Goal: Task Accomplishment & Management: Manage account settings

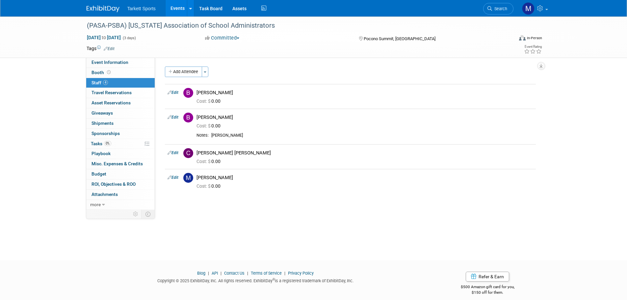
drag, startPoint x: 491, startPoint y: 10, endPoint x: 493, endPoint y: 14, distance: 5.0
click at [491, 10] on icon at bounding box center [490, 8] width 5 height 5
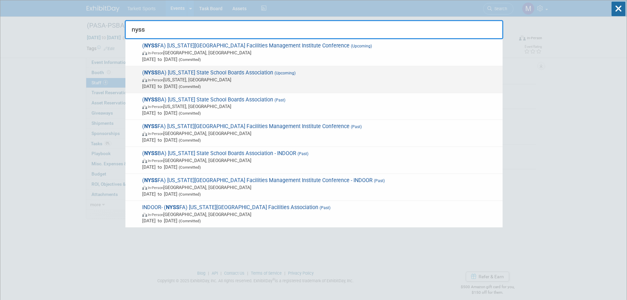
type input "nyss"
click at [330, 68] on div "( NYSS BA) [US_STATE] State School Boards Association (Upcoming) In-Person [US_…" at bounding box center [313, 79] width 377 height 27
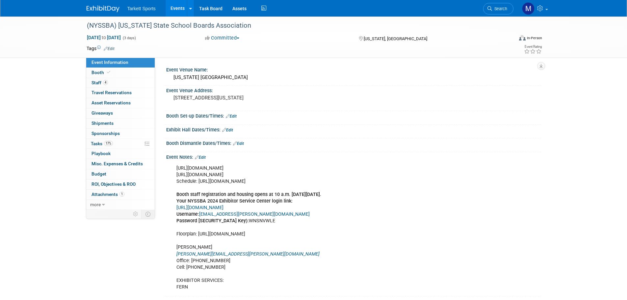
click at [237, 118] on link "Edit" at bounding box center [231, 116] width 11 height 5
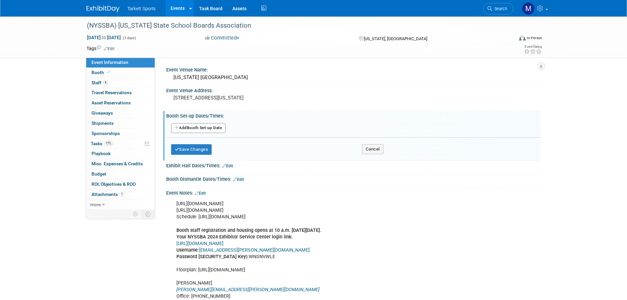
click at [209, 131] on button "Add Another Booth Set-up Date" at bounding box center [198, 128] width 55 height 10
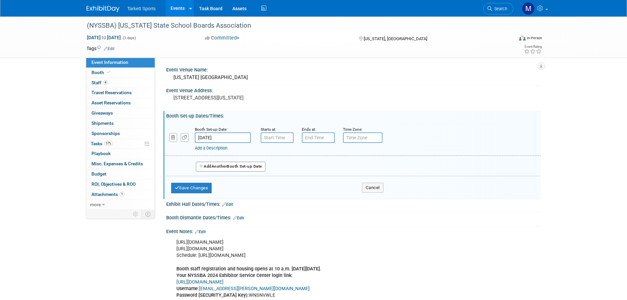
click at [287, 140] on input "text" at bounding box center [277, 137] width 33 height 11
click at [275, 169] on span "07" at bounding box center [276, 168] width 13 height 12
click at [270, 158] on td "12" at bounding box center [272, 154] width 21 height 18
click at [334, 167] on button "AM" at bounding box center [334, 167] width 12 height 11
type input "12:00 PM"
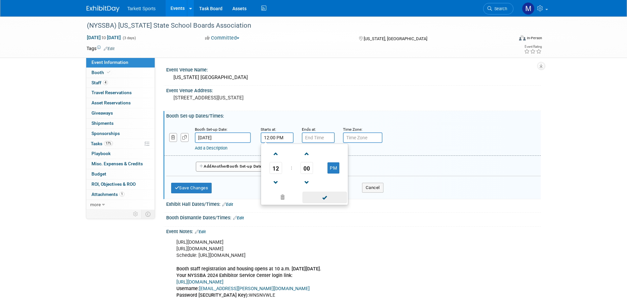
click at [327, 195] on span at bounding box center [325, 198] width 44 height 12
click at [307, 138] on input "7:00 PM" at bounding box center [318, 137] width 33 height 11
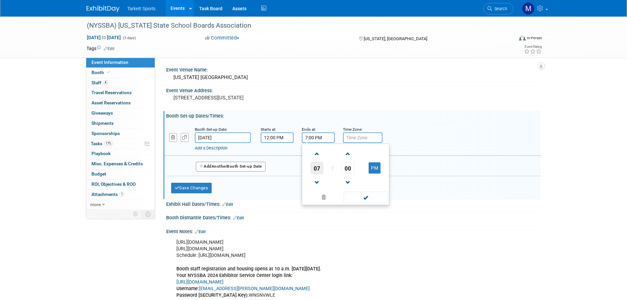
click at [320, 164] on span "07" at bounding box center [317, 168] width 13 height 12
click at [315, 168] on td "04" at bounding box center [314, 172] width 21 height 18
type input "4:00 PM"
click at [372, 200] on span at bounding box center [366, 198] width 44 height 12
click at [212, 190] on button "Save Changes" at bounding box center [191, 188] width 41 height 11
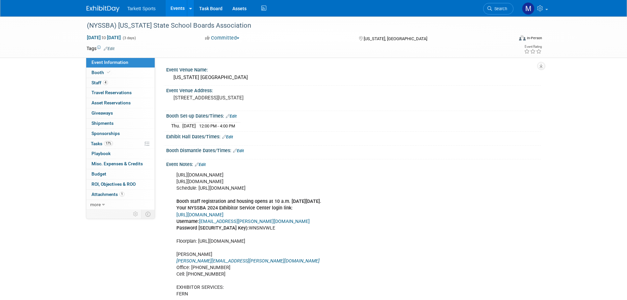
click at [234, 116] on link "Edit" at bounding box center [231, 116] width 11 height 5
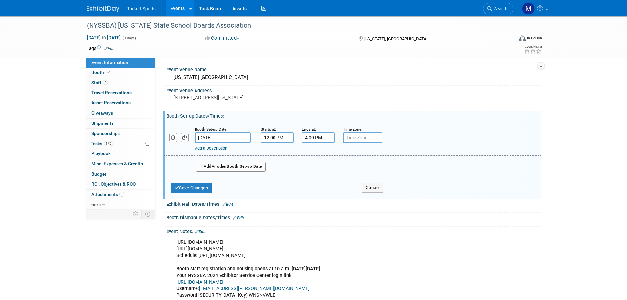
click at [207, 166] on button "Add Another Booth Set-up Date" at bounding box center [231, 167] width 70 height 10
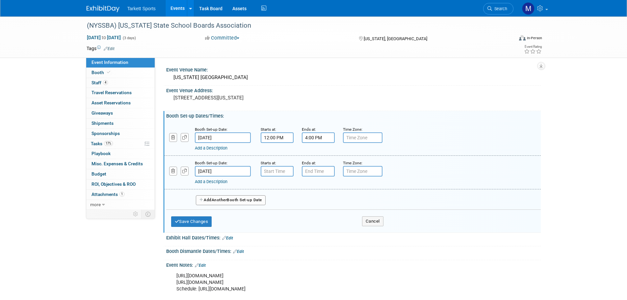
type input "7:00 AM"
click at [276, 170] on input "7:00 AM" at bounding box center [277, 171] width 33 height 11
click at [325, 226] on span at bounding box center [325, 231] width 44 height 12
click at [311, 175] on input "7:00 PM" at bounding box center [318, 171] width 33 height 11
click at [314, 194] on link at bounding box center [317, 187] width 13 height 17
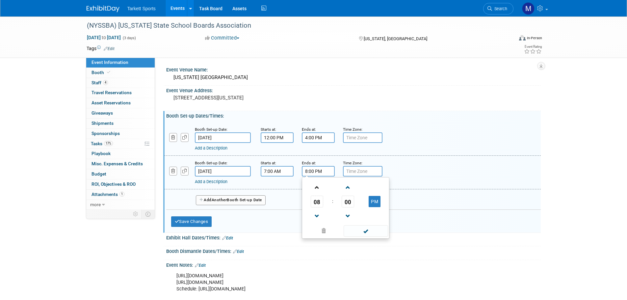
click at [314, 194] on link at bounding box center [317, 187] width 13 height 17
click at [372, 203] on button "PM" at bounding box center [375, 201] width 12 height 11
type input "9:00 AM"
drag, startPoint x: 366, startPoint y: 231, endPoint x: 353, endPoint y: 228, distance: 12.9
click at [365, 231] on span at bounding box center [366, 231] width 44 height 12
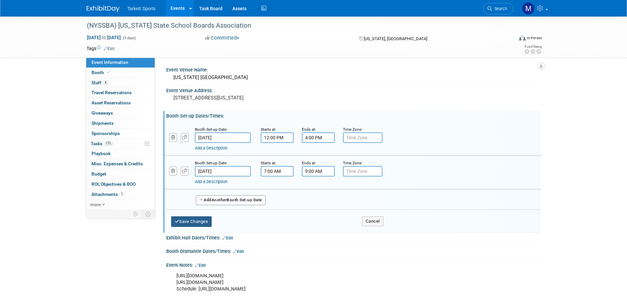
click at [206, 220] on button "Save Changes" at bounding box center [191, 221] width 41 height 11
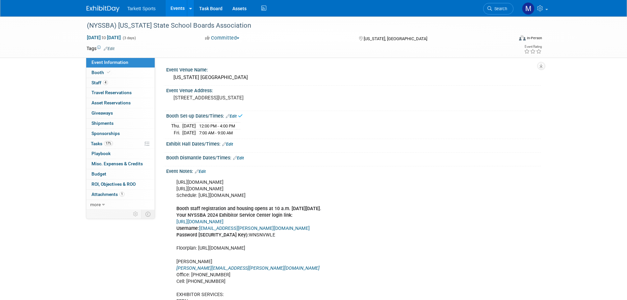
click at [233, 142] on link "Edit" at bounding box center [227, 144] width 11 height 5
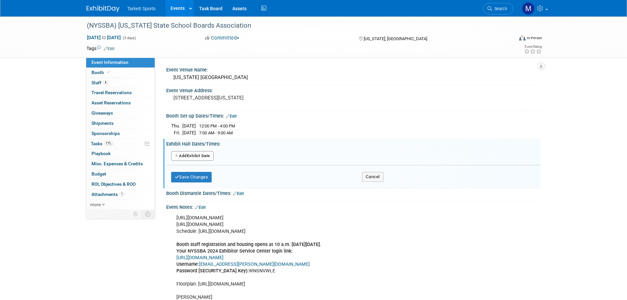
click at [197, 151] on button "Add Another Exhibit Date" at bounding box center [192, 156] width 42 height 10
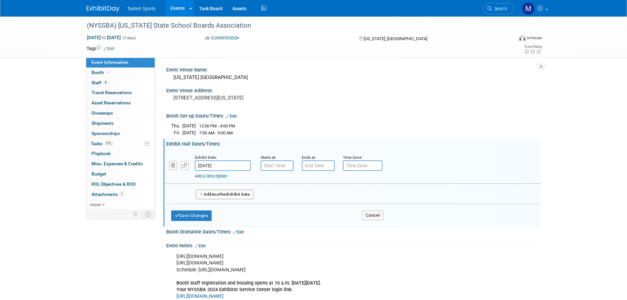
click at [246, 166] on input "Oct 23, 2025" at bounding box center [223, 165] width 56 height 11
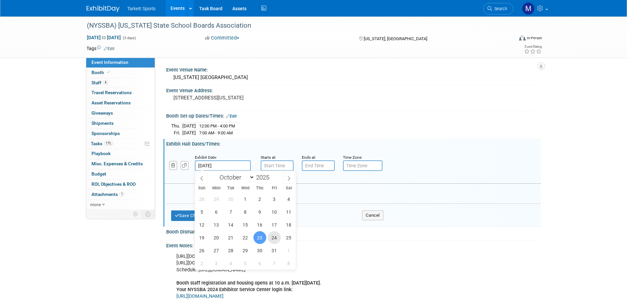
click at [277, 241] on span "24" at bounding box center [274, 237] width 13 height 13
type input "Oct 24, 2025"
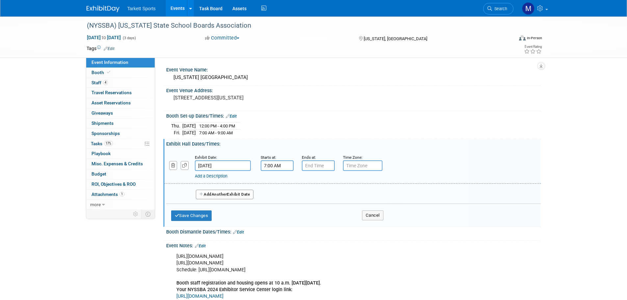
click at [278, 165] on input "7:00 AM" at bounding box center [277, 165] width 33 height 11
click at [279, 196] on span "07" at bounding box center [276, 196] width 13 height 12
click at [313, 213] on td "10" at bounding box center [315, 218] width 21 height 18
type input "10:00 AM"
click at [324, 224] on span at bounding box center [325, 226] width 44 height 12
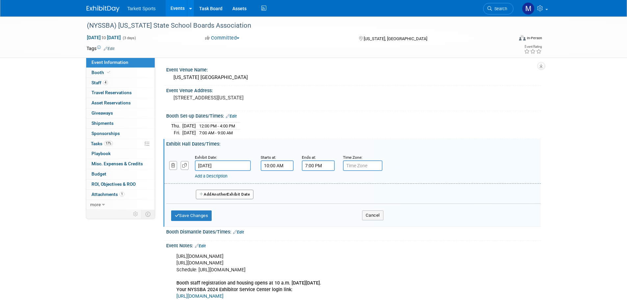
click at [320, 166] on input "7:00 PM" at bounding box center [318, 165] width 33 height 11
click at [316, 206] on span at bounding box center [317, 211] width 12 height 12
type input "5:00 PM"
click at [363, 222] on span at bounding box center [366, 226] width 44 height 12
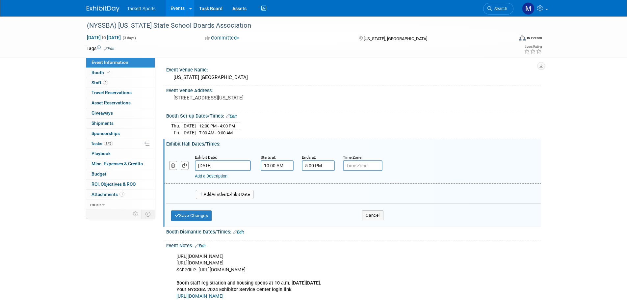
click at [230, 195] on button "Add Another Exhibit Date" at bounding box center [225, 195] width 58 height 10
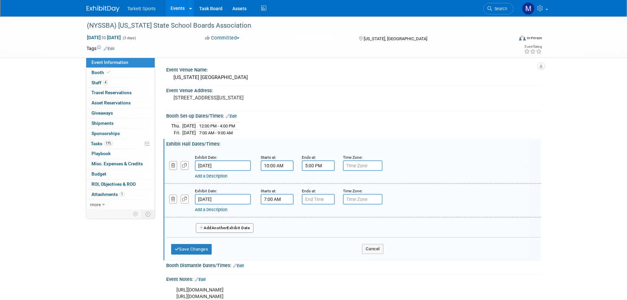
drag, startPoint x: 287, startPoint y: 201, endPoint x: 282, endPoint y: 199, distance: 5.1
click at [286, 200] on input "7:00 AM" at bounding box center [277, 199] width 33 height 11
click at [276, 228] on span "07" at bounding box center [276, 230] width 13 height 12
click at [279, 248] on td "08" at bounding box center [272, 251] width 21 height 18
click at [303, 227] on span "00" at bounding box center [307, 230] width 13 height 12
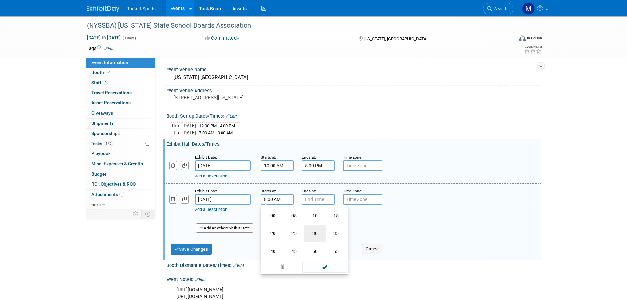
click at [312, 230] on td "30" at bounding box center [315, 234] width 21 height 18
type input "8:30 AM"
click at [319, 256] on span at bounding box center [325, 259] width 44 height 12
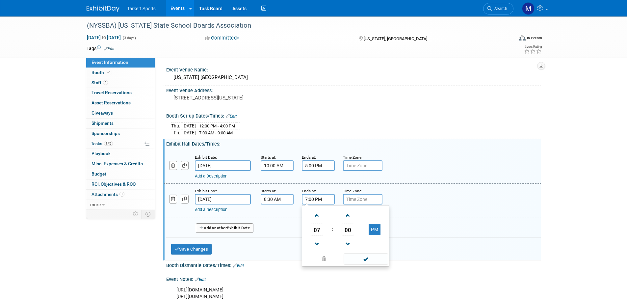
click at [318, 197] on input "7:00 PM" at bounding box center [318, 199] width 33 height 11
click at [312, 233] on span "07" at bounding box center [317, 230] width 13 height 12
click at [380, 250] on td "11" at bounding box center [377, 251] width 21 height 18
click at [345, 228] on span "00" at bounding box center [348, 230] width 13 height 12
click at [352, 233] on td "30" at bounding box center [356, 234] width 21 height 18
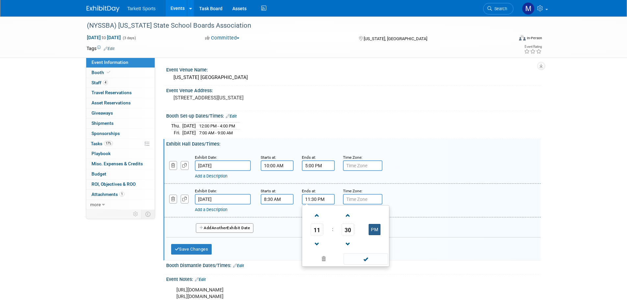
click at [377, 232] on button "PM" at bounding box center [375, 229] width 12 height 11
type input "11:30 AM"
click at [374, 257] on span at bounding box center [366, 259] width 44 height 12
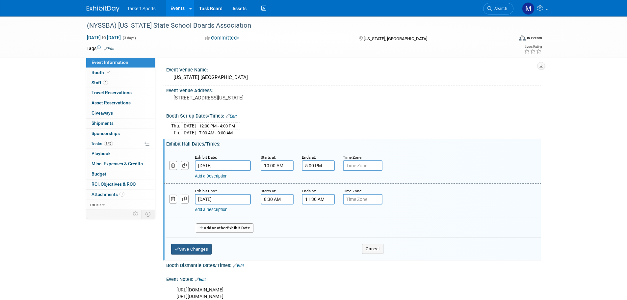
click at [199, 245] on button "Save Changes" at bounding box center [191, 249] width 41 height 11
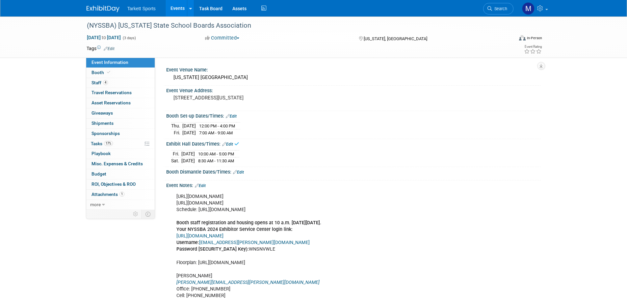
click at [237, 171] on icon at bounding box center [235, 172] width 4 height 4
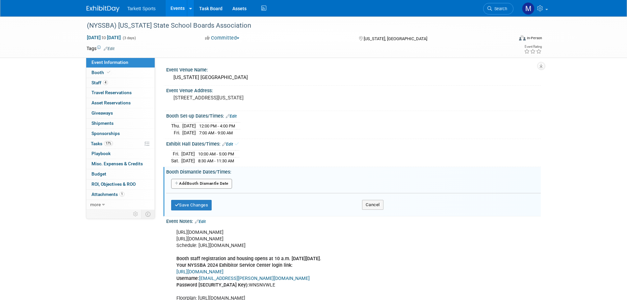
click at [222, 185] on button "Add Another Booth Dismantle Date" at bounding box center [201, 184] width 61 height 10
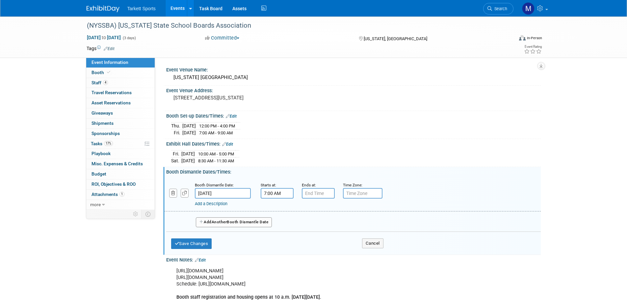
click at [269, 194] on input "7:00 AM" at bounding box center [277, 193] width 33 height 11
click at [278, 222] on span "07" at bounding box center [276, 224] width 13 height 12
click at [334, 247] on td "11" at bounding box center [336, 245] width 21 height 18
click at [307, 221] on span "00" at bounding box center [307, 224] width 13 height 12
click at [314, 221] on td "30" at bounding box center [315, 228] width 21 height 18
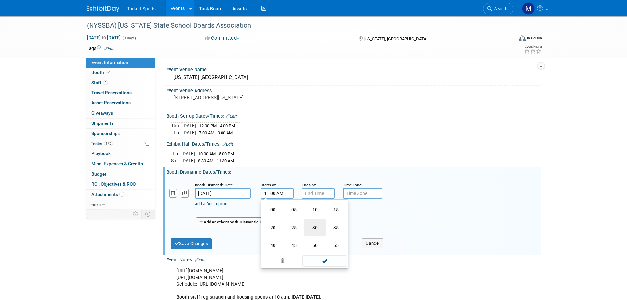
type input "11:30 AM"
click at [328, 257] on span at bounding box center [325, 253] width 44 height 12
click at [317, 191] on input "7:00 PM" at bounding box center [318, 193] width 33 height 11
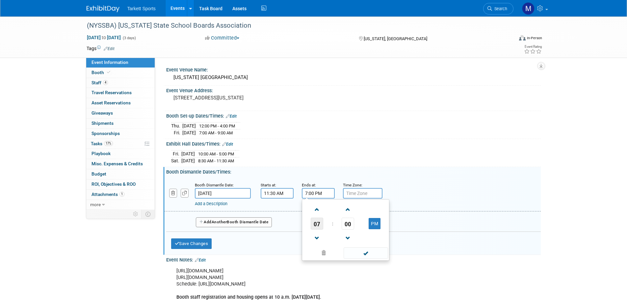
click at [318, 218] on span "07" at bounding box center [317, 224] width 13 height 12
click at [328, 212] on td "01" at bounding box center [335, 210] width 21 height 18
click at [354, 228] on span "00" at bounding box center [348, 224] width 13 height 12
click at [352, 232] on td "30" at bounding box center [356, 228] width 21 height 18
type input "1:30 PM"
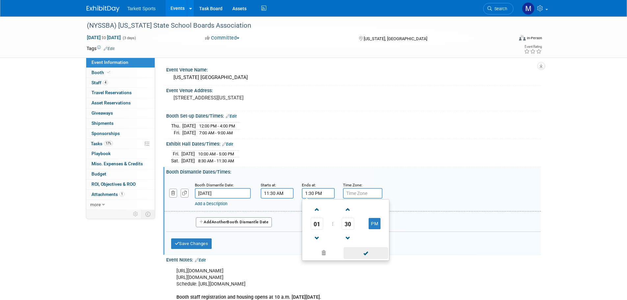
click at [359, 255] on span at bounding box center [366, 253] width 44 height 12
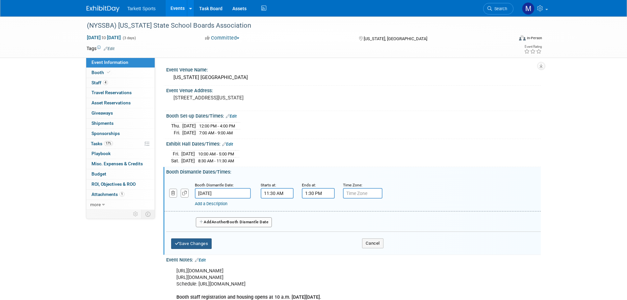
click at [198, 245] on button "Save Changes" at bounding box center [191, 243] width 41 height 11
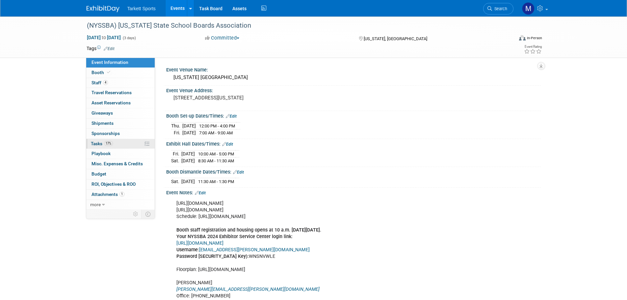
click at [121, 142] on link "17% Tasks 17%" at bounding box center [120, 144] width 68 height 10
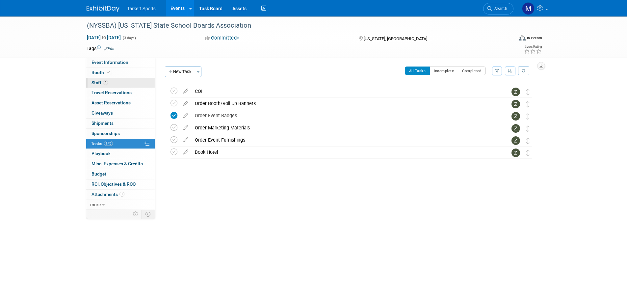
click at [122, 86] on link "4 Staff 4" at bounding box center [120, 83] width 68 height 10
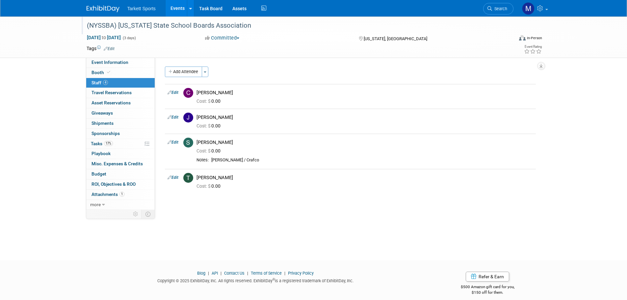
click at [187, 30] on div "(NYSSBA) [US_STATE] State School Boards Association" at bounding box center [294, 26] width 419 height 12
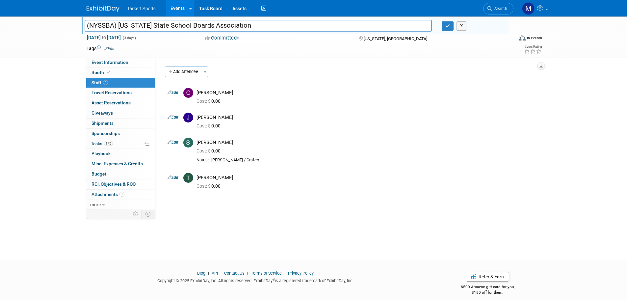
drag, startPoint x: 245, startPoint y: 27, endPoint x: 81, endPoint y: 32, distance: 163.7
click at [82, 32] on div "(NYSSBA) New York State School Boards Association (NYSSBA) New York State Schoo…" at bounding box center [295, 25] width 427 height 18
click at [140, 65] on link "Event Information" at bounding box center [120, 63] width 68 height 10
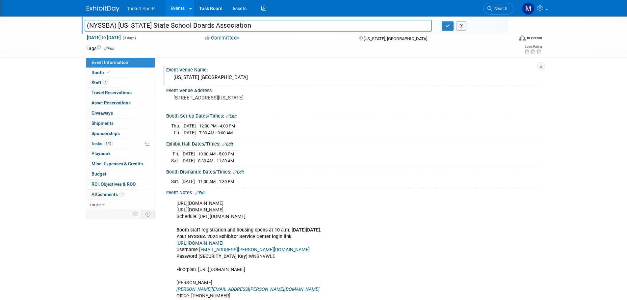
drag, startPoint x: 258, startPoint y: 101, endPoint x: 167, endPoint y: 68, distance: 97.5
click at [167, 68] on div "Event Venue Name: New York Hilton Midtown Event Venue Address: 1335 6th Ave, Ne…" at bounding box center [350, 198] width 371 height 267
copy div "Event Venue Name: New York Hilton Midtown Event Venue Address: 1335 6th Ave, Ne…"
drag, startPoint x: 249, startPoint y: 180, endPoint x: 165, endPoint y: 118, distance: 104.2
click at [165, 118] on div "Event Venue Name: New York Hilton Midtown Event Venue Address: 1335 6th Ave, Ne…" at bounding box center [350, 198] width 371 height 267
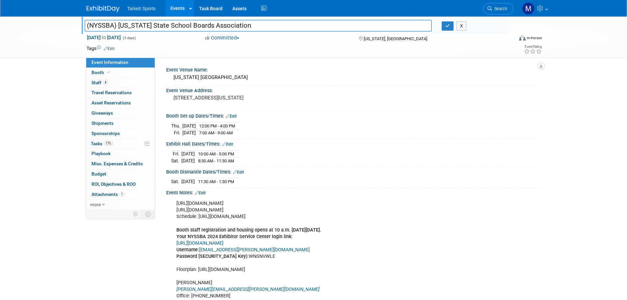
copy div "Booth Set-up Dates/Times: Edit Thu. Oct 23, 2025 12:00 PM - 4:00 PM Fri. Oct 24…"
